Goal: Task Accomplishment & Management: Manage account settings

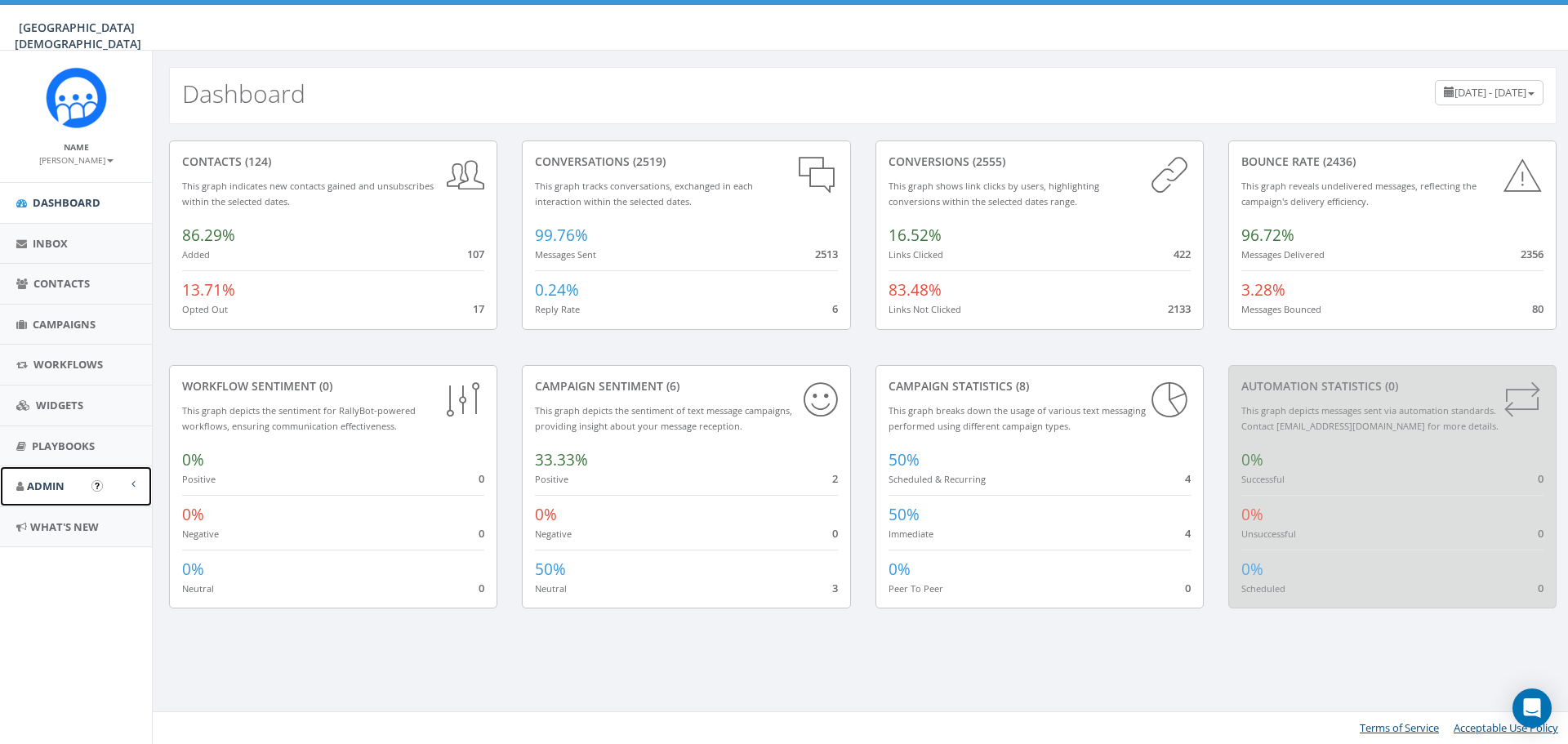
click at [55, 488] on span "Admin" at bounding box center [45, 486] width 38 height 15
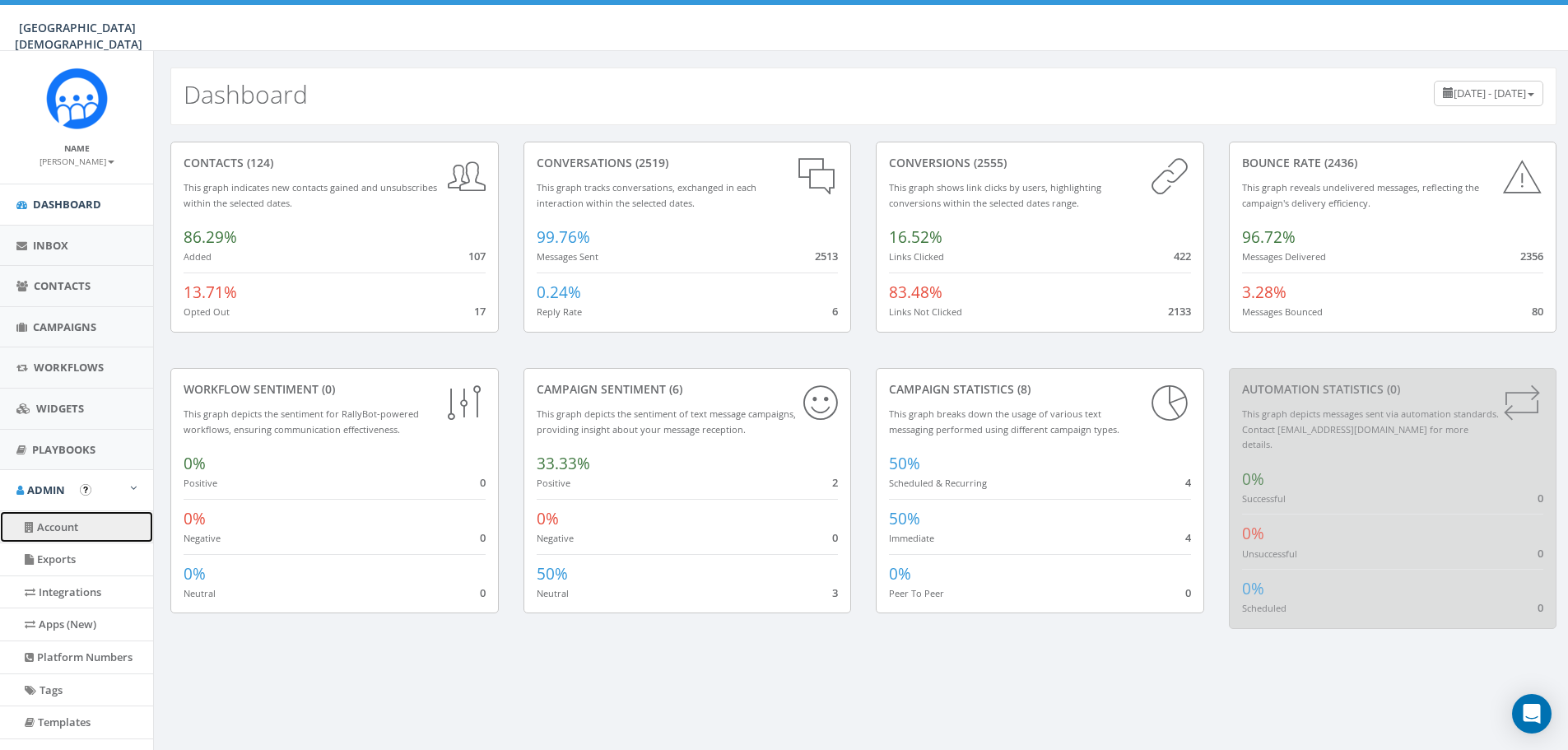
click at [72, 532] on link "Account" at bounding box center [76, 527] width 153 height 32
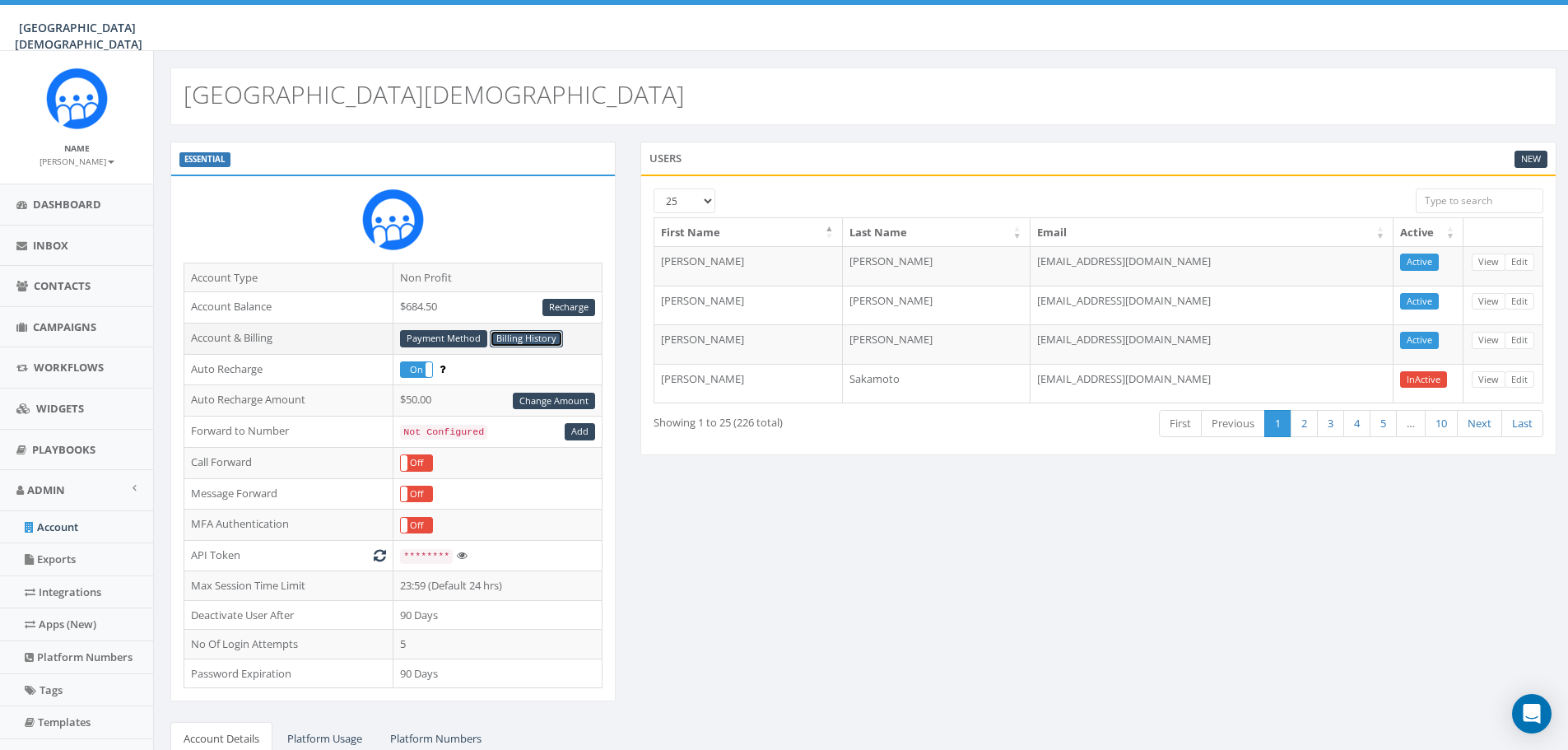
click at [515, 336] on link "Billing History" at bounding box center [526, 339] width 73 height 18
